Goal: Information Seeking & Learning: Learn about a topic

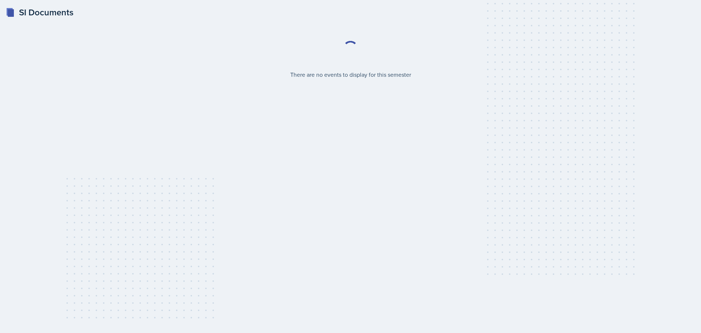
select select "2bed604d-1099-4043-b1bc-2365e8740244"
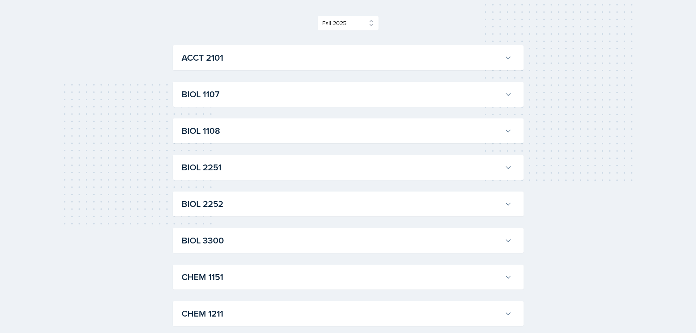
scroll to position [110, 0]
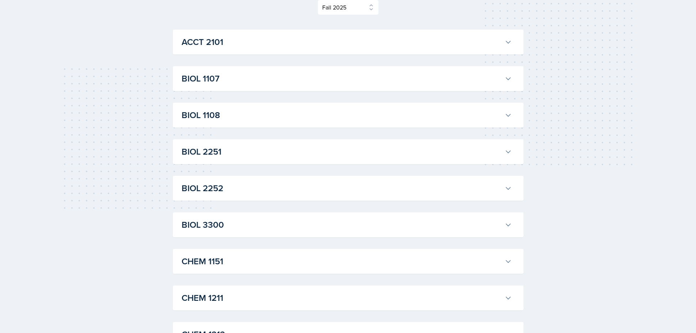
click at [416, 198] on div "BIOL 2252 [PERSON_NAME] Professor: [PERSON_NAME] Export to Google Calendar Recu…" at bounding box center [348, 188] width 351 height 25
click at [498, 185] on h3 "BIOL 2252" at bounding box center [341, 187] width 320 height 13
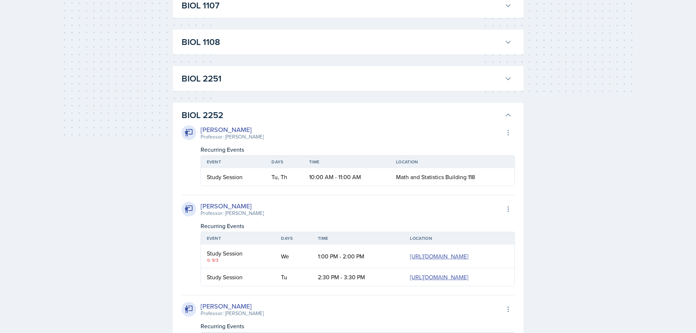
scroll to position [219, 0]
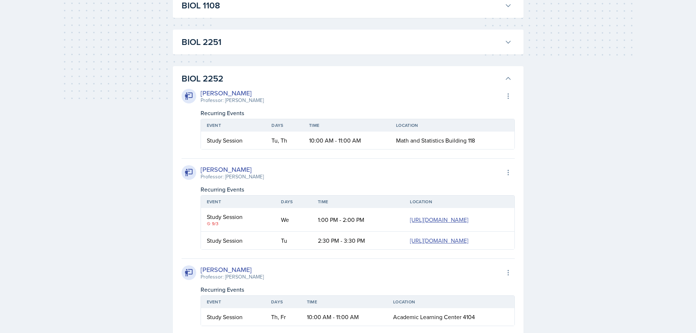
drag, startPoint x: 258, startPoint y: 173, endPoint x: 224, endPoint y: 175, distance: 34.4
click at [224, 175] on div "Professor: [PERSON_NAME]" at bounding box center [231, 177] width 63 height 8
drag, startPoint x: 253, startPoint y: 171, endPoint x: 202, endPoint y: 168, distance: 51.6
click at [202, 168] on div "[PERSON_NAME]" at bounding box center [231, 169] width 63 height 10
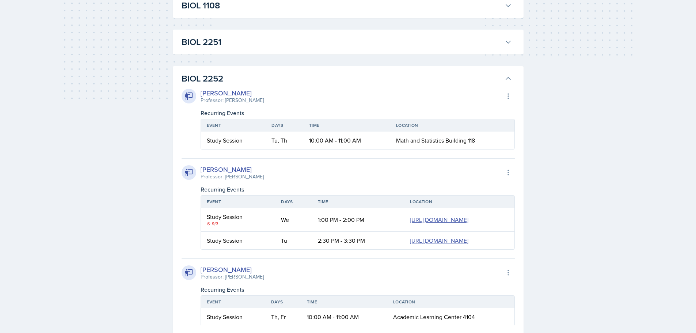
drag, startPoint x: 258, startPoint y: 176, endPoint x: 225, endPoint y: 176, distance: 32.9
click at [225, 176] on div "[PERSON_NAME] Professor: [PERSON_NAME] Export to Google Calendar" at bounding box center [347, 172] width 333 height 16
click at [509, 78] on icon at bounding box center [508, 78] width 4 height 2
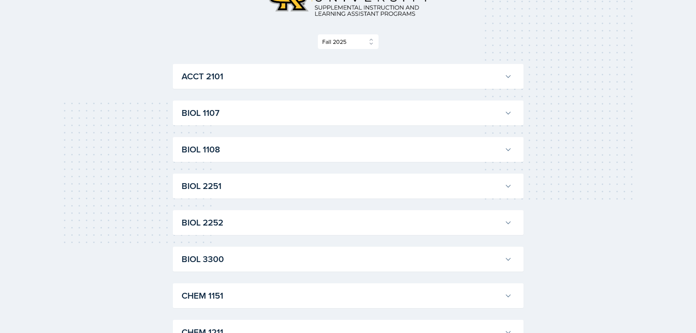
scroll to position [110, 0]
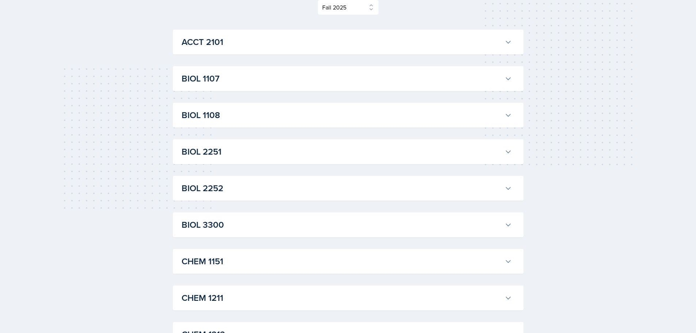
click at [511, 188] on button "BIOL 2252" at bounding box center [346, 188] width 333 height 16
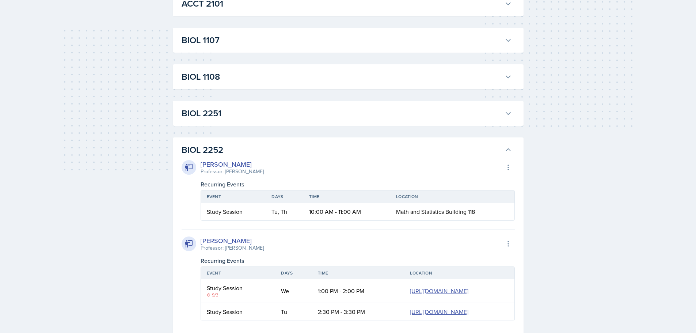
scroll to position [219, 0]
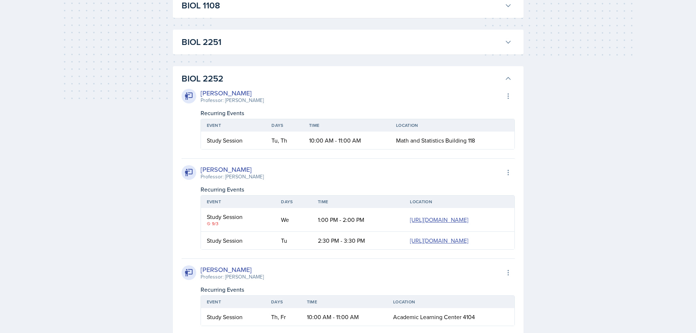
click at [507, 77] on icon at bounding box center [507, 78] width 7 height 7
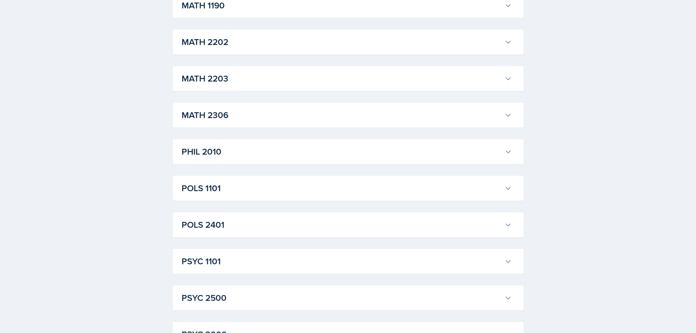
scroll to position [973, 0]
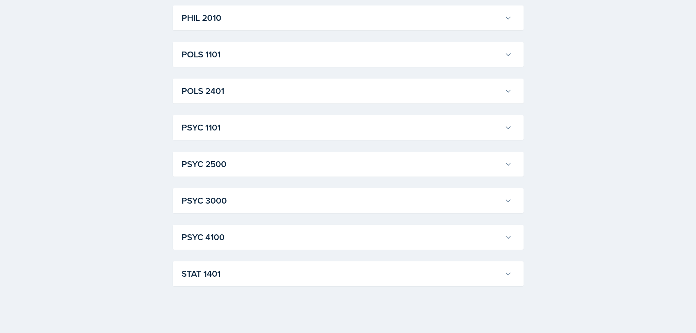
click at [381, 283] on div "STAT [GEOGRAPHIC_DATA][PERSON_NAME] Professor: [PERSON_NAME] Export to Google C…" at bounding box center [348, 273] width 351 height 25
click at [385, 271] on h3 "STAT 1401" at bounding box center [341, 273] width 320 height 13
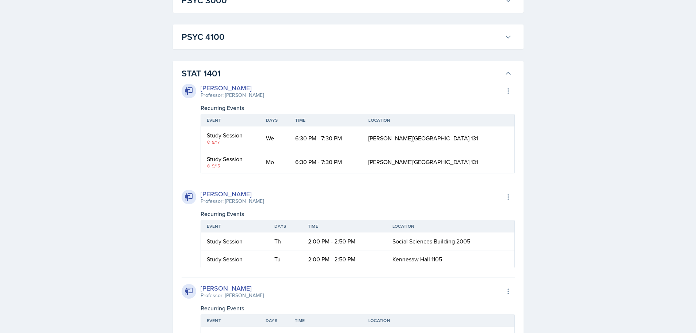
scroll to position [1266, 0]
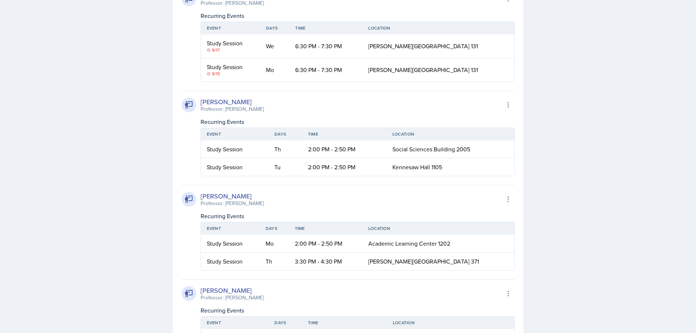
drag, startPoint x: 241, startPoint y: 198, endPoint x: 220, endPoint y: 199, distance: 21.2
click at [220, 199] on div "[PERSON_NAME] Professor: [PERSON_NAME] Export to Google Calendar" at bounding box center [347, 199] width 333 height 16
drag, startPoint x: 482, startPoint y: 241, endPoint x: 306, endPoint y: 245, distance: 176.0
click at [306, 245] on tr "Study Session Mo 2:00 PM - 2:50 PM Academic Learning Center 1202" at bounding box center [357, 243] width 313 height 18
drag, startPoint x: 261, startPoint y: 202, endPoint x: 222, endPoint y: 204, distance: 39.1
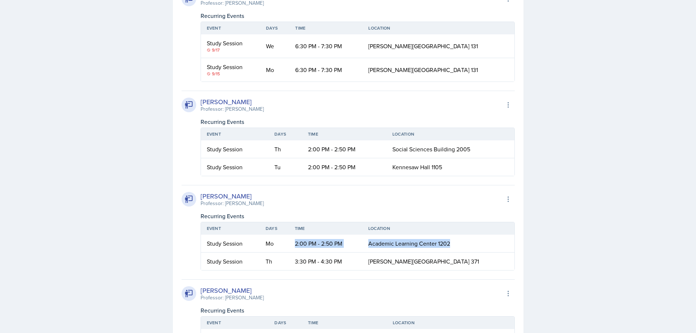
click at [222, 204] on div "Professor: [PERSON_NAME]" at bounding box center [231, 203] width 63 height 8
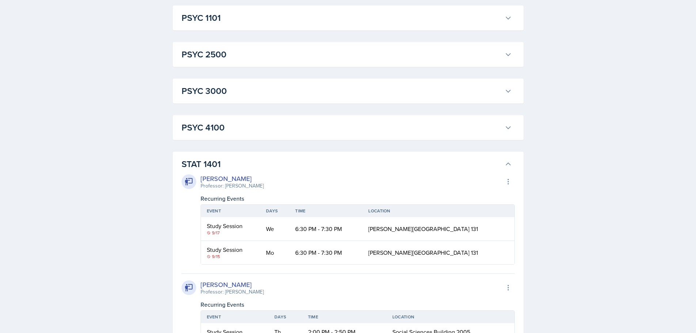
click at [509, 163] on icon at bounding box center [507, 163] width 7 height 7
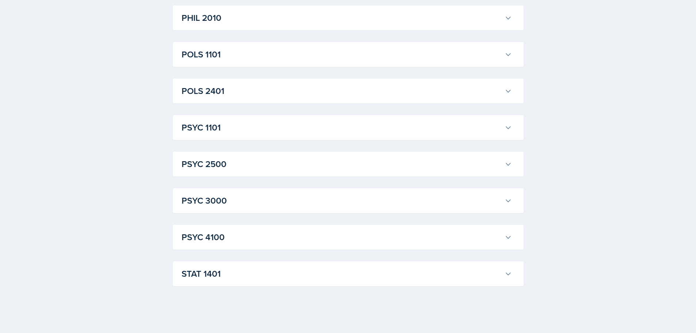
scroll to position [973, 0]
